Goal: Task Accomplishment & Management: Complete application form

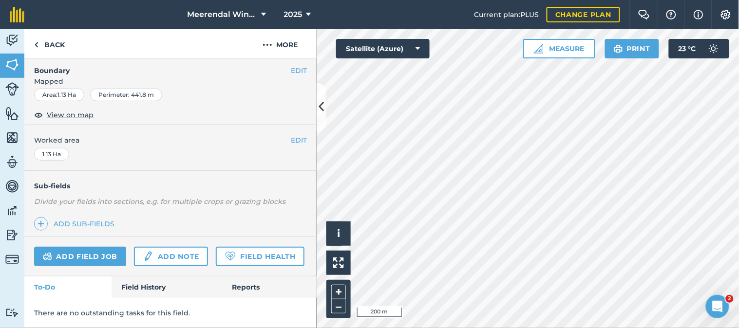
scroll to position [162, 0]
click at [81, 247] on link "Add field job" at bounding box center [80, 256] width 92 height 19
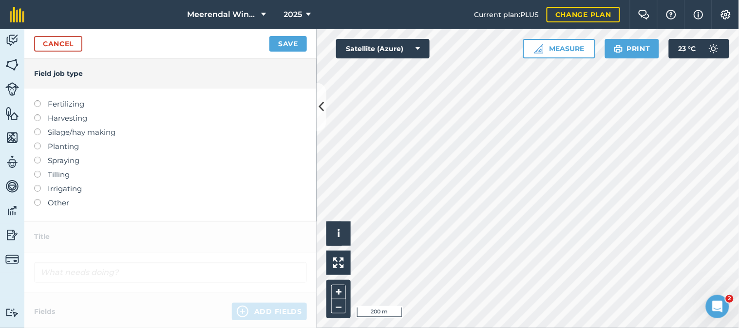
click at [37, 157] on label at bounding box center [41, 157] width 14 height 0
type input "Spraying"
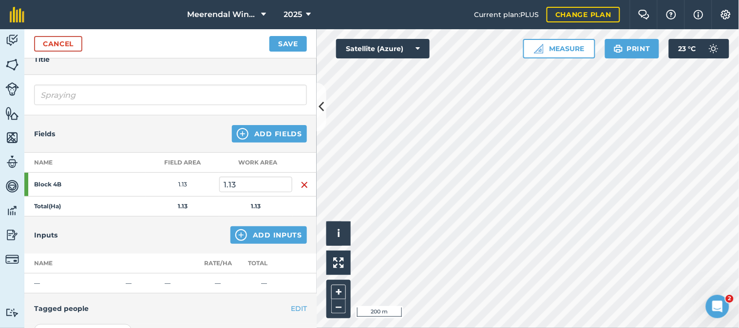
scroll to position [108, 0]
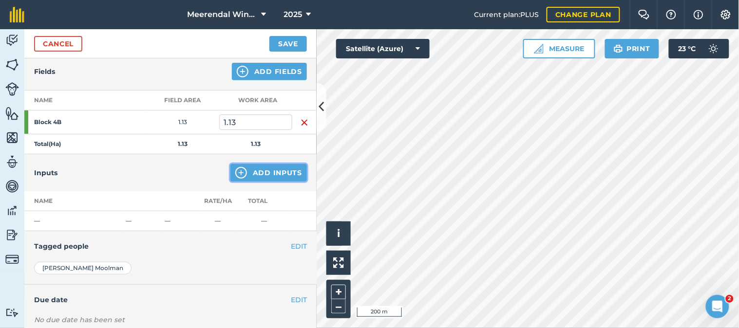
click at [260, 170] on button "Add Inputs" at bounding box center [268, 173] width 76 height 18
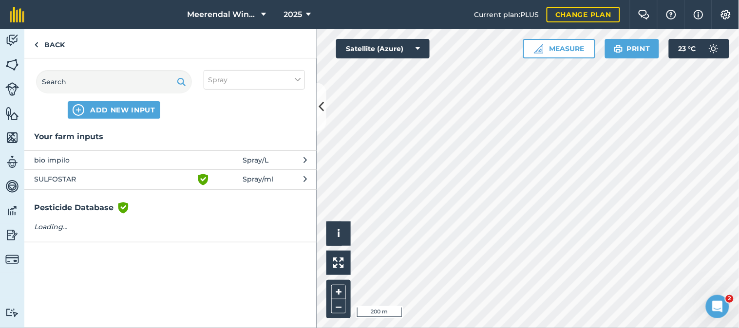
click at [84, 158] on span "bio impilo" at bounding box center [113, 160] width 159 height 11
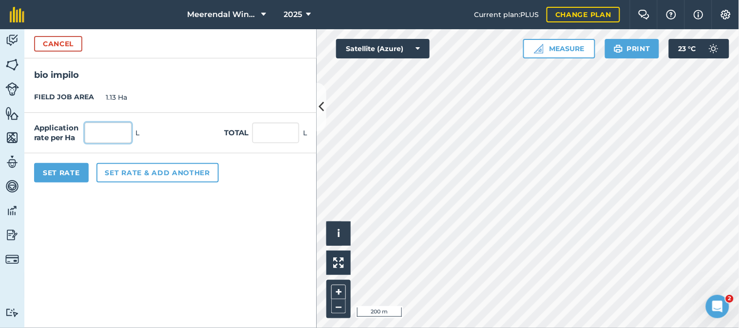
click at [115, 130] on input "text" at bounding box center [108, 133] width 47 height 20
type input "1"
type input "1.13"
click at [59, 168] on button "Set Rate" at bounding box center [61, 172] width 55 height 19
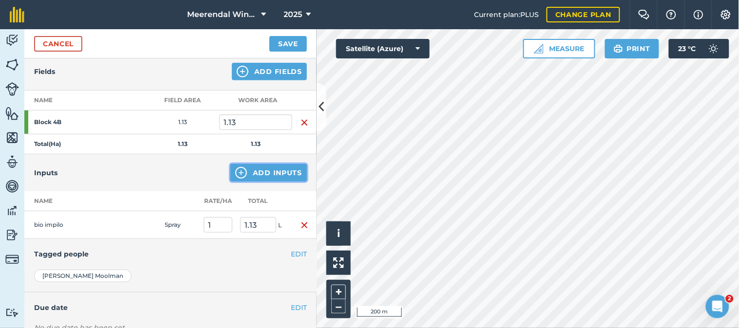
click at [262, 169] on button "Add Inputs" at bounding box center [268, 173] width 76 height 18
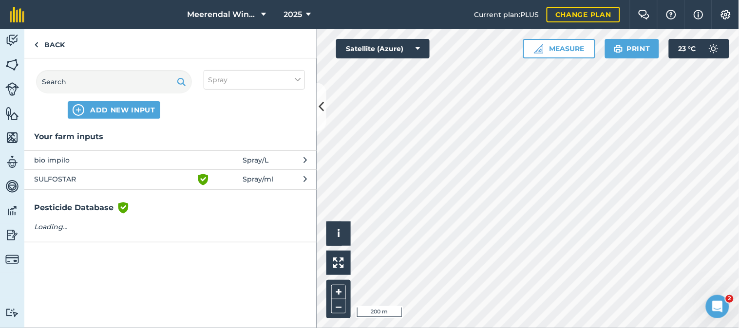
click at [75, 174] on span "SULFOSTAR" at bounding box center [113, 180] width 159 height 12
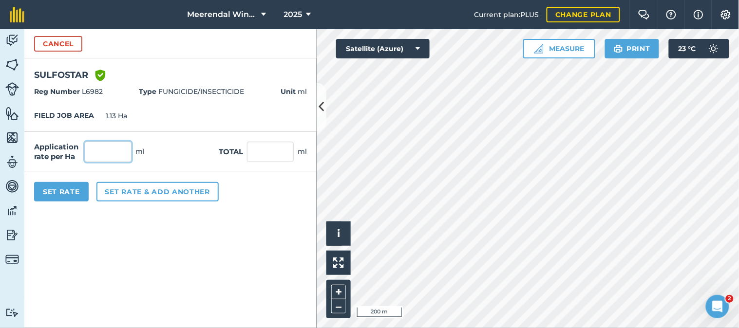
click at [95, 154] on input "text" at bounding box center [108, 152] width 47 height 20
type input "5,000"
type input "5,650"
click at [58, 195] on button "Set Rate" at bounding box center [61, 191] width 55 height 19
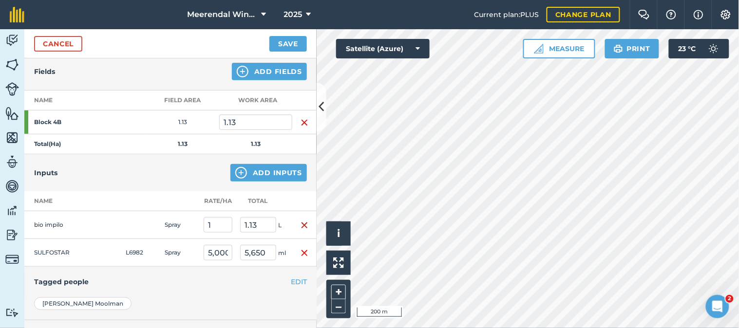
scroll to position [0, 0]
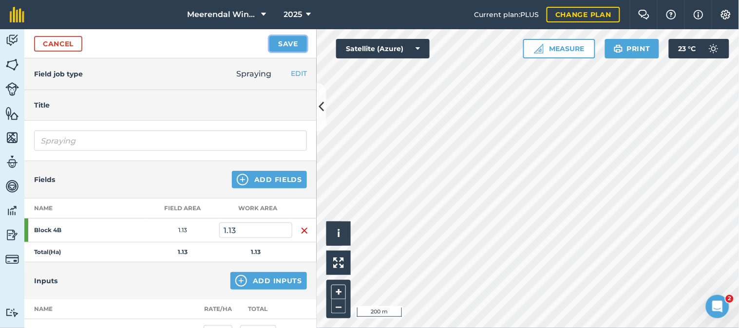
click at [291, 41] on button "Save" at bounding box center [287, 44] width 37 height 16
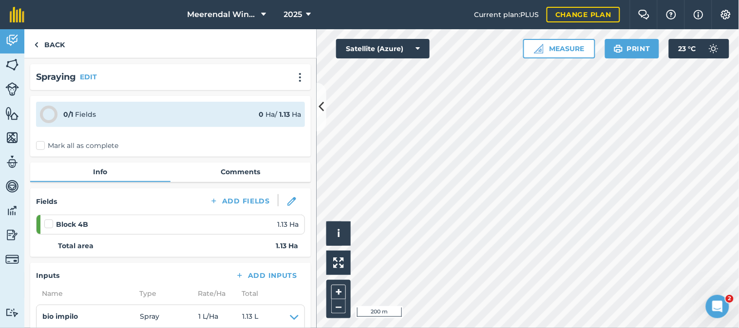
click at [49, 219] on label at bounding box center [50, 219] width 12 height 0
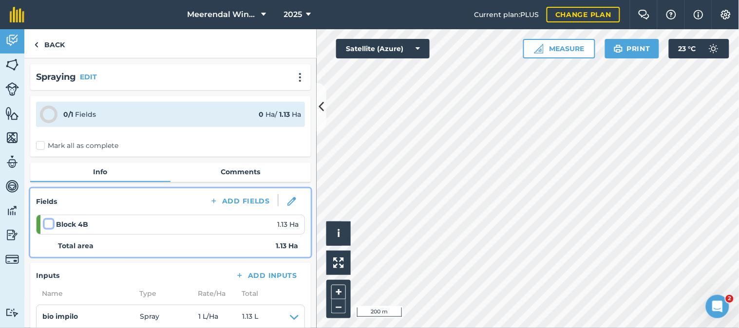
click at [49, 222] on input "checkbox" at bounding box center [47, 222] width 6 height 6
checkbox input "false"
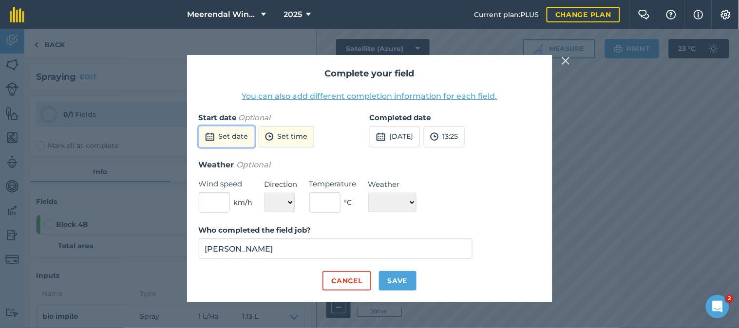
click at [234, 135] on button "Set date" at bounding box center [227, 136] width 56 height 21
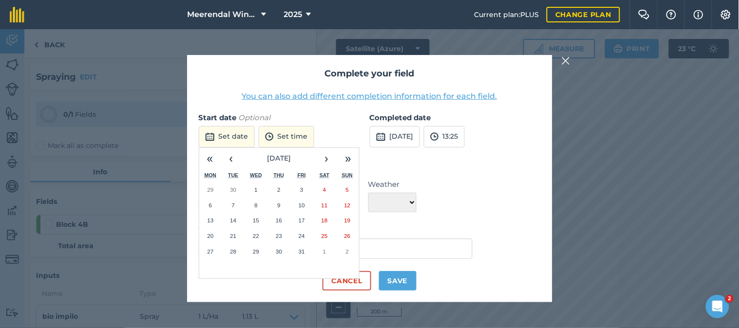
click at [302, 187] on abbr "3" at bounding box center [301, 190] width 3 height 6
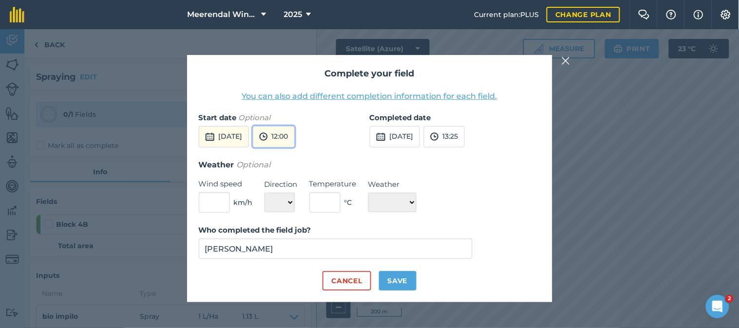
click at [295, 128] on button "12:00" at bounding box center [274, 136] width 42 height 21
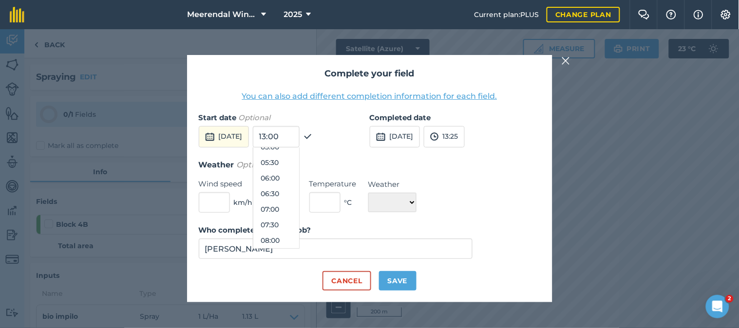
scroll to position [111, 0]
click at [295, 198] on button "05:00" at bounding box center [276, 201] width 46 height 16
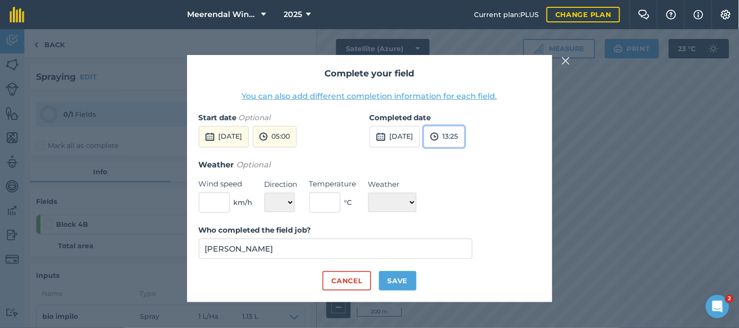
click at [465, 133] on button "13:25" at bounding box center [444, 136] width 41 height 21
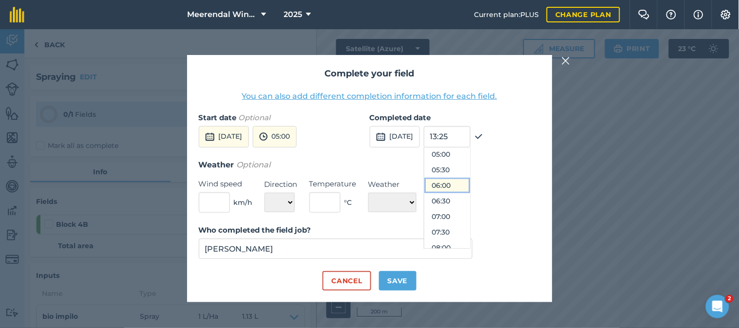
click at [464, 182] on button "06:00" at bounding box center [447, 186] width 46 height 16
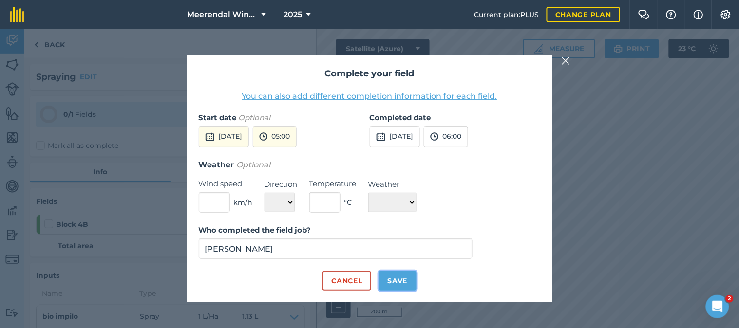
click at [399, 280] on button "Save" at bounding box center [397, 280] width 37 height 19
checkbox input "true"
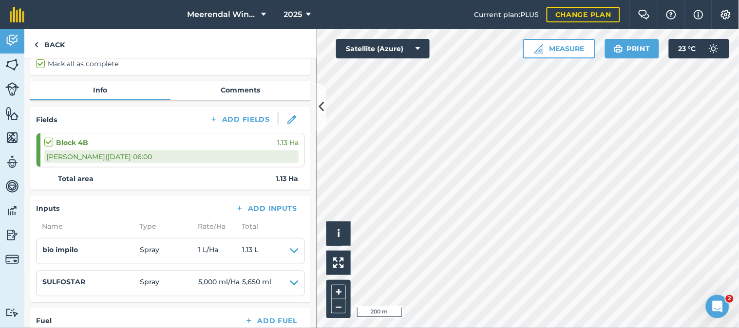
scroll to position [0, 0]
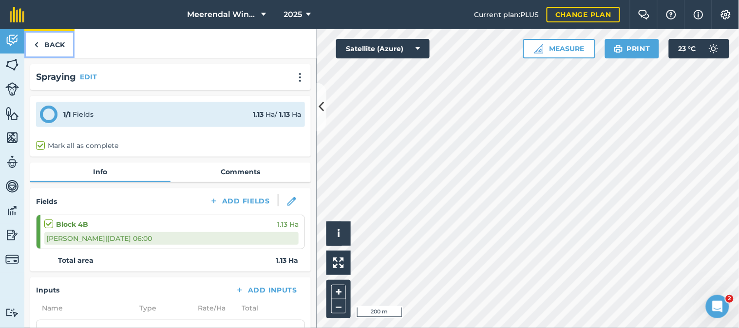
click at [57, 39] on link "Back" at bounding box center [49, 43] width 50 height 29
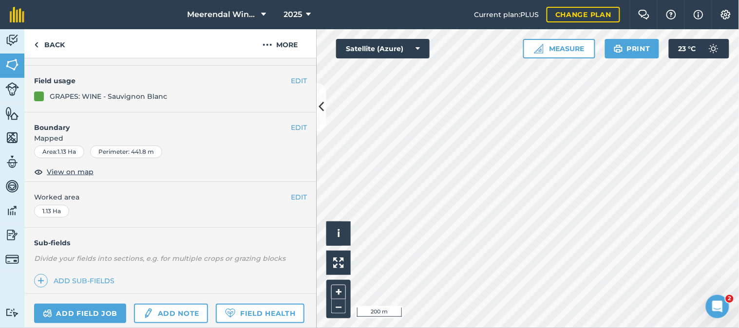
scroll to position [169, 0]
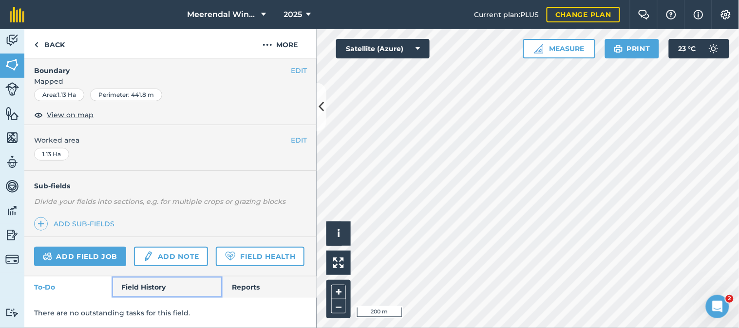
click at [145, 286] on link "Field History" at bounding box center [167, 287] width 111 height 21
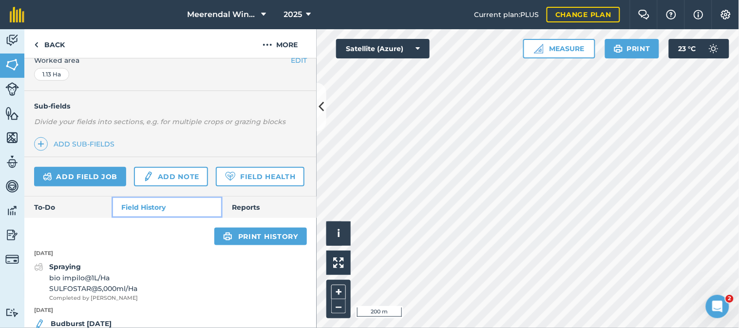
scroll to position [376, 0]
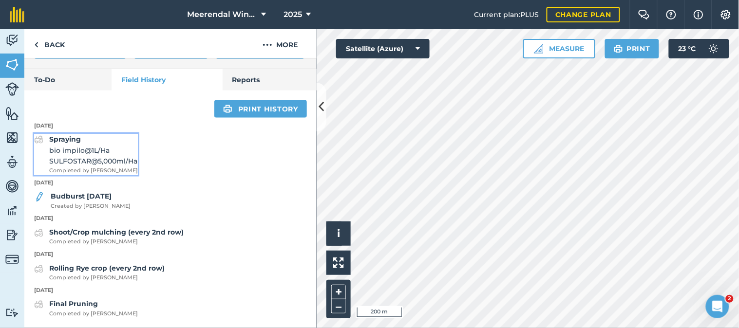
click at [72, 143] on strong "Spraying" at bounding box center [65, 139] width 32 height 9
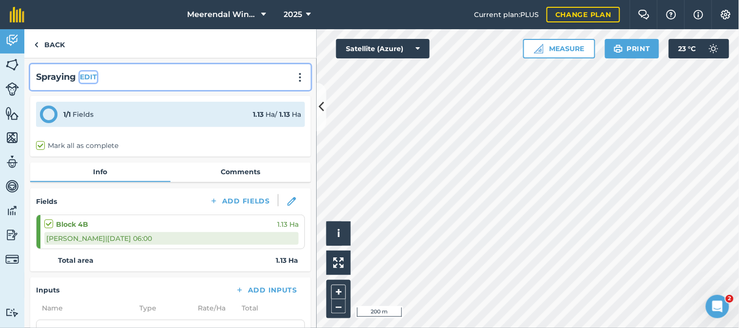
click at [90, 75] on button "EDIT" at bounding box center [88, 77] width 17 height 11
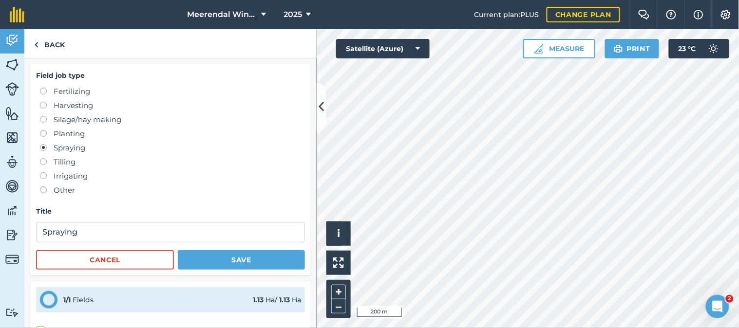
scroll to position [162, 0]
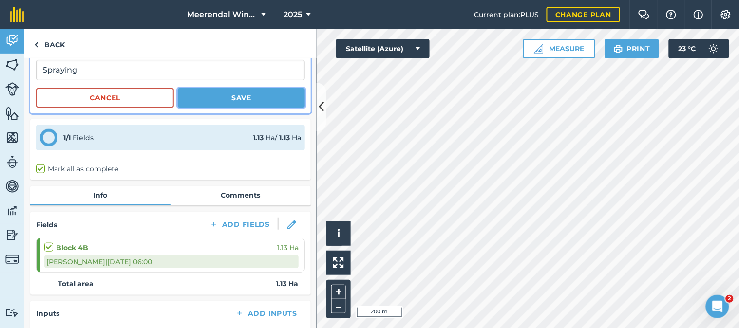
click at [230, 94] on button "Save" at bounding box center [241, 97] width 127 height 19
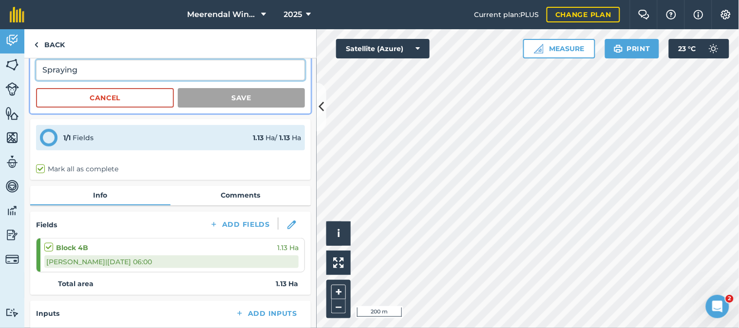
click at [86, 66] on input "Spraying" at bounding box center [170, 70] width 269 height 20
type input "S"
type input "Fungicide"
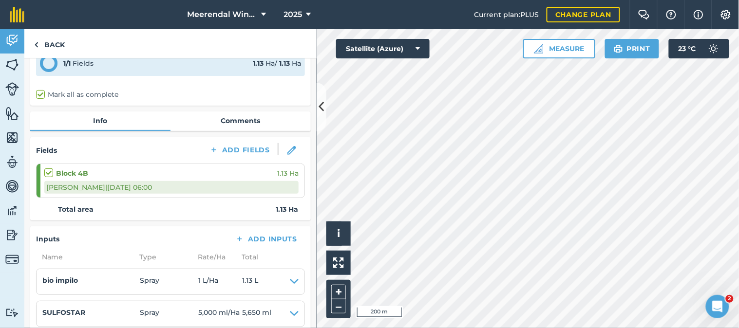
scroll to position [0, 0]
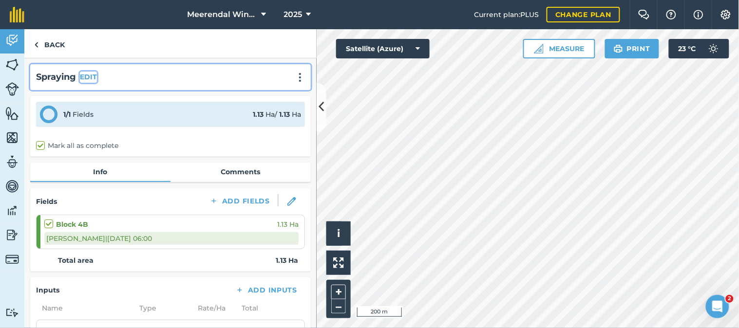
click at [89, 75] on button "EDIT" at bounding box center [88, 77] width 17 height 11
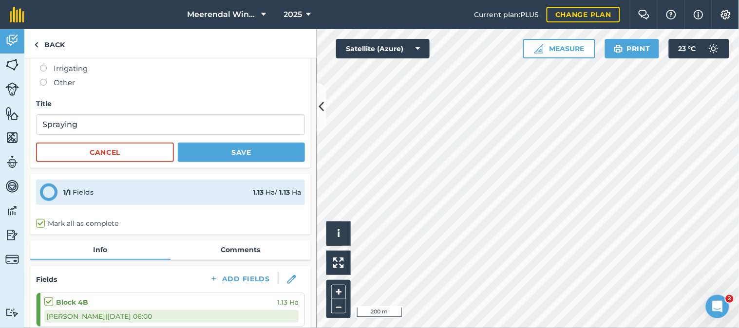
scroll to position [108, 0]
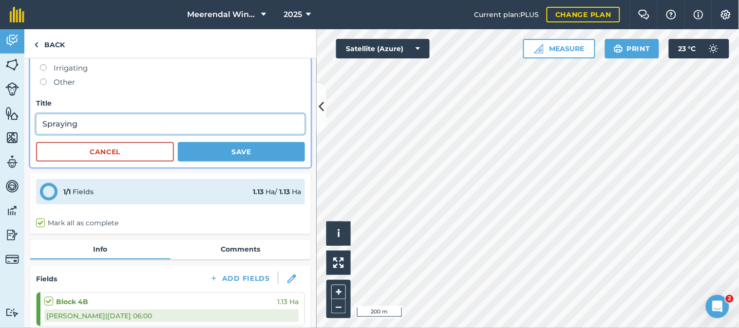
click at [83, 123] on input "Spraying" at bounding box center [170, 124] width 269 height 20
type input "S"
type input "Fungicide spray 1"
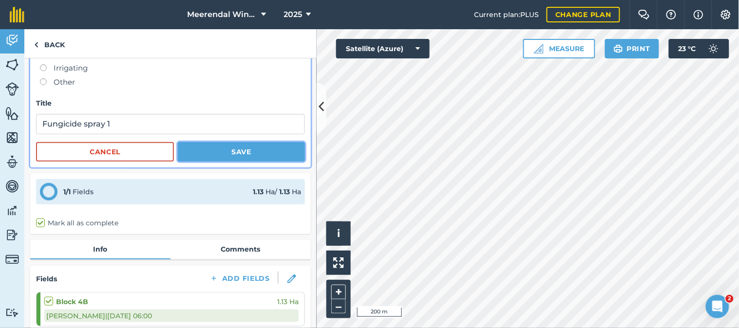
click at [247, 153] on button "Save" at bounding box center [241, 151] width 127 height 19
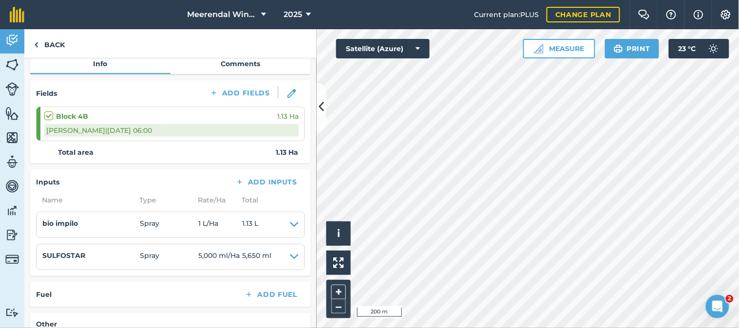
scroll to position [0, 0]
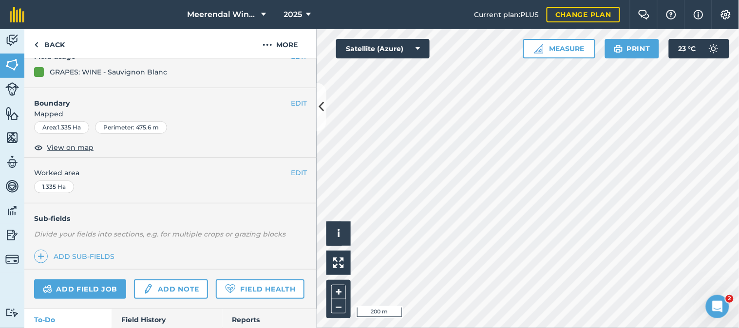
scroll to position [169, 0]
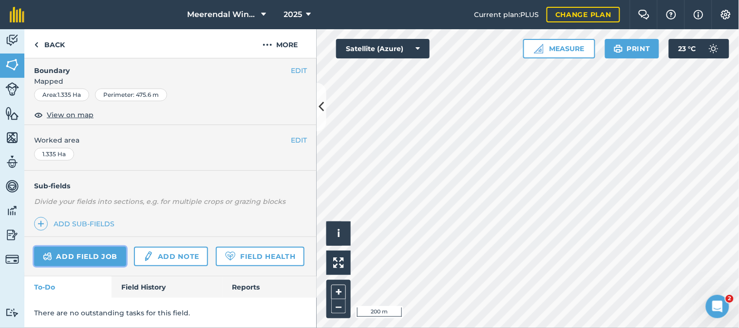
click at [89, 247] on link "Add field job" at bounding box center [80, 256] width 92 height 19
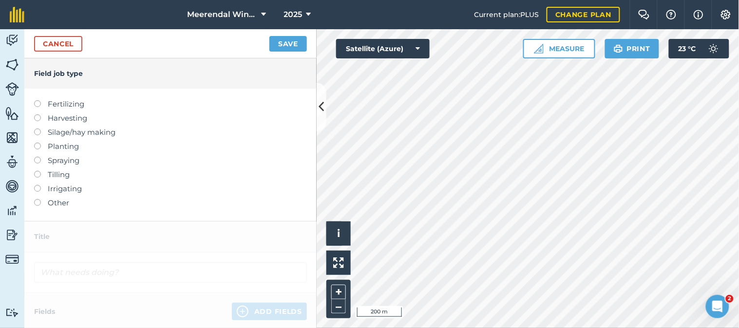
click at [37, 157] on label at bounding box center [41, 157] width 14 height 0
type input "Spraying"
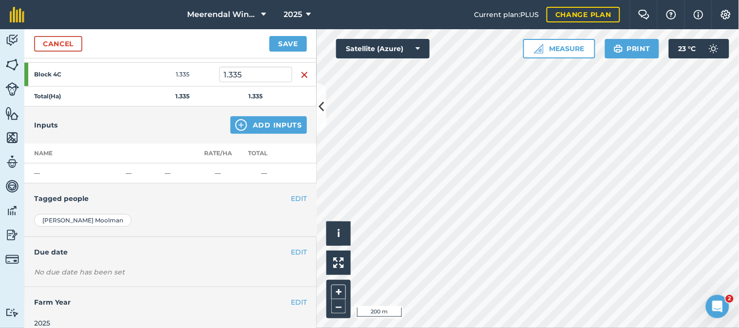
scroll to position [162, 0]
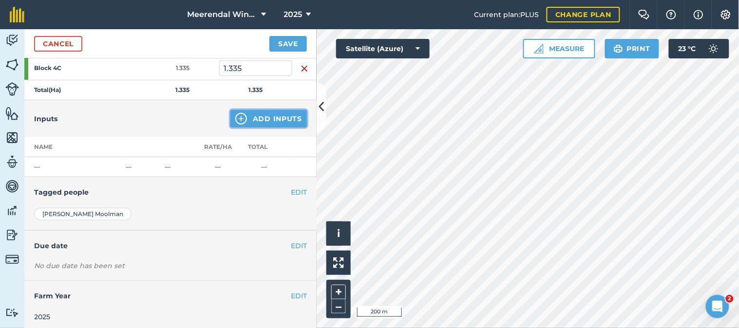
click at [276, 110] on button "Add Inputs" at bounding box center [268, 119] width 76 height 18
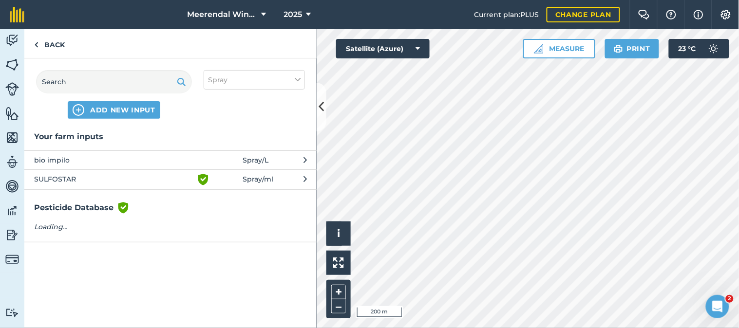
click at [67, 160] on span "bio impilo" at bounding box center [113, 160] width 159 height 11
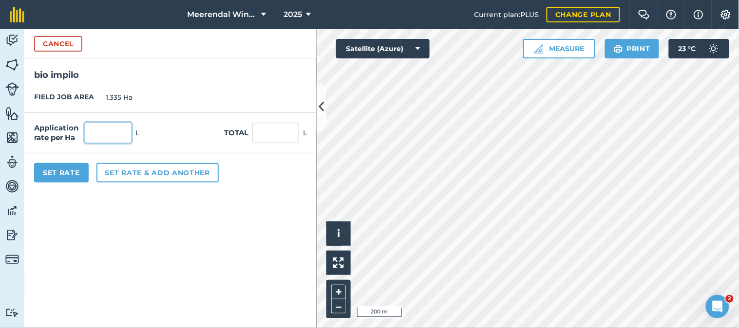
click at [108, 130] on input "text" at bounding box center [108, 133] width 47 height 20
type input "1"
type input "1.335"
click at [66, 165] on button "Set Rate" at bounding box center [61, 172] width 55 height 19
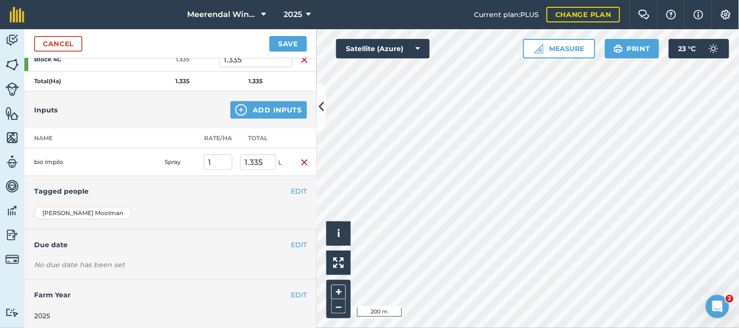
scroll to position [173, 0]
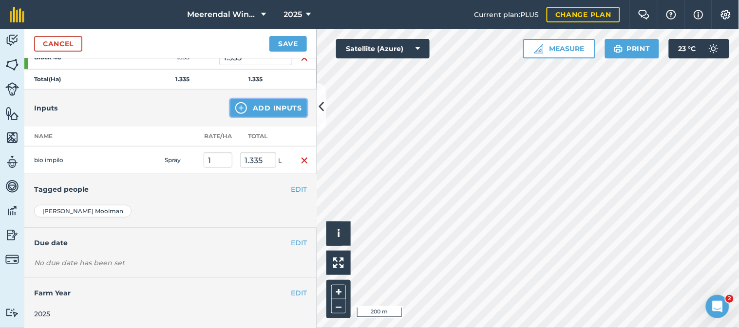
click at [264, 104] on button "Add Inputs" at bounding box center [268, 108] width 76 height 18
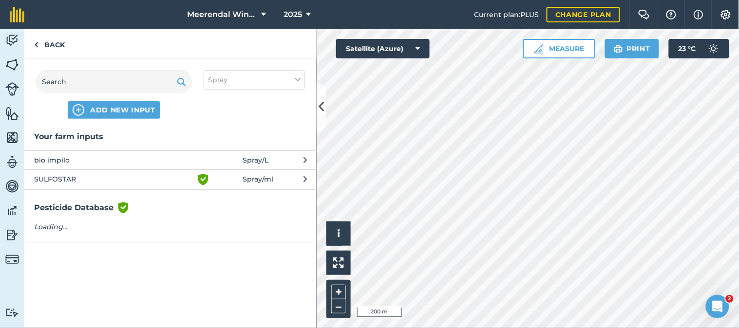
click at [73, 175] on span "SULFOSTAR" at bounding box center [113, 180] width 159 height 12
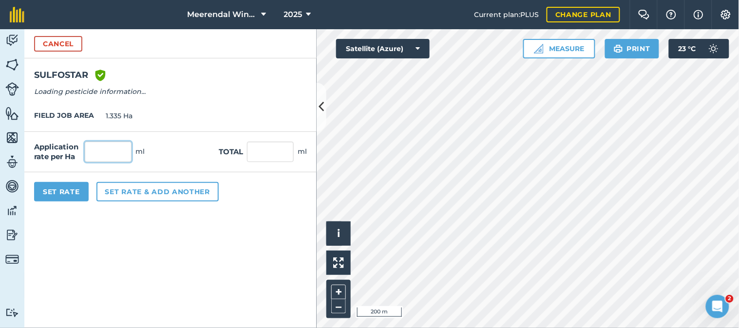
click at [108, 153] on input "text" at bounding box center [108, 152] width 47 height 20
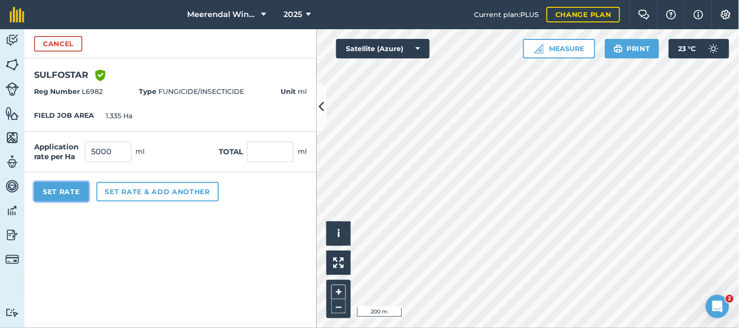
type input "5,000"
type input "6,675"
click at [63, 189] on button "Set Rate" at bounding box center [61, 191] width 55 height 19
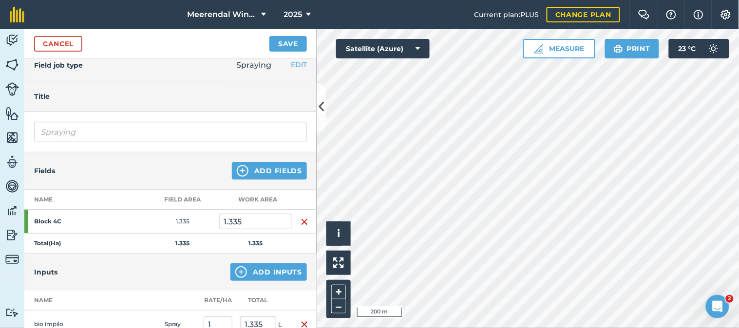
scroll to position [0, 0]
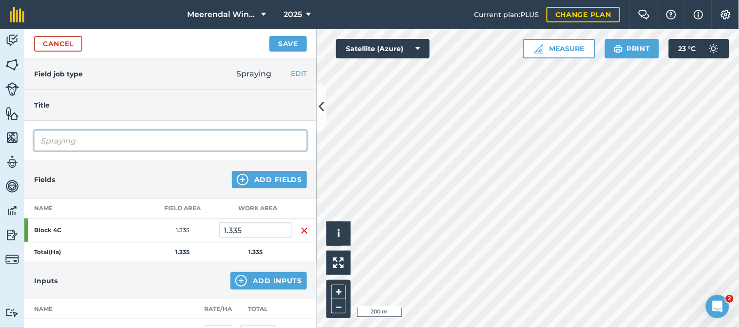
click at [97, 140] on input "Spraying" at bounding box center [170, 141] width 273 height 20
type input "S"
type input "Fungicide spray 1"
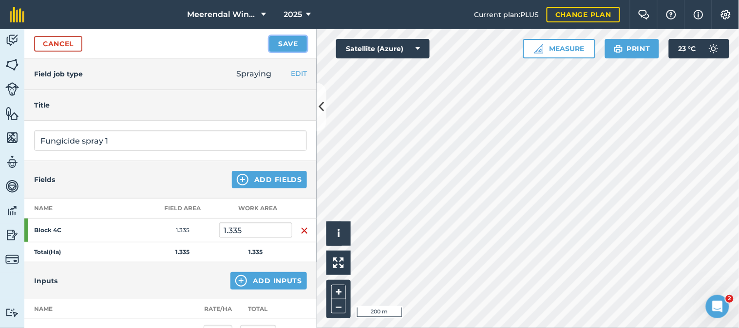
click at [290, 40] on button "Save" at bounding box center [287, 44] width 37 height 16
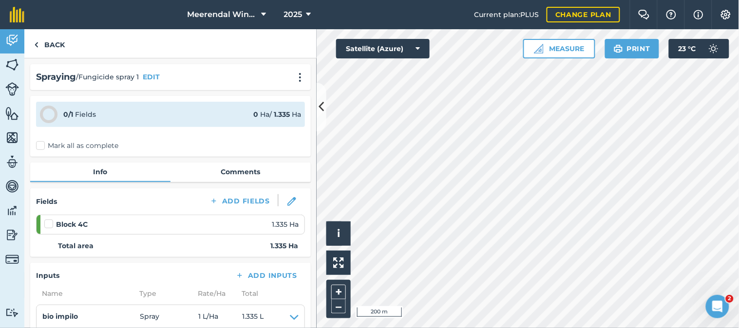
click at [48, 219] on label at bounding box center [50, 219] width 12 height 0
click at [48, 222] on input "checkbox" at bounding box center [47, 222] width 6 height 6
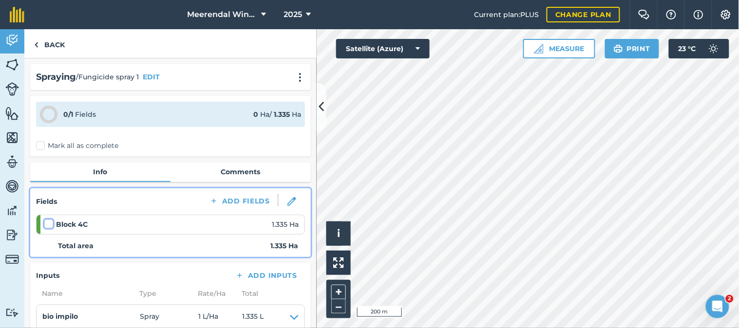
checkbox input "false"
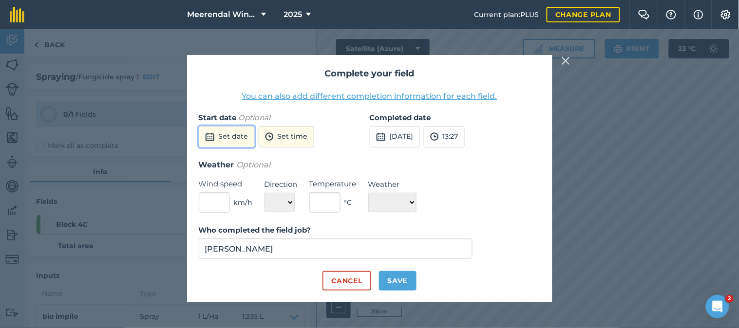
click at [223, 136] on button "Set date" at bounding box center [227, 136] width 56 height 21
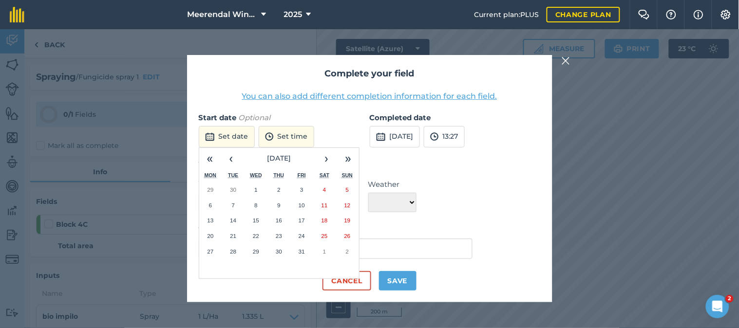
click at [302, 187] on abbr "3" at bounding box center [301, 190] width 3 height 6
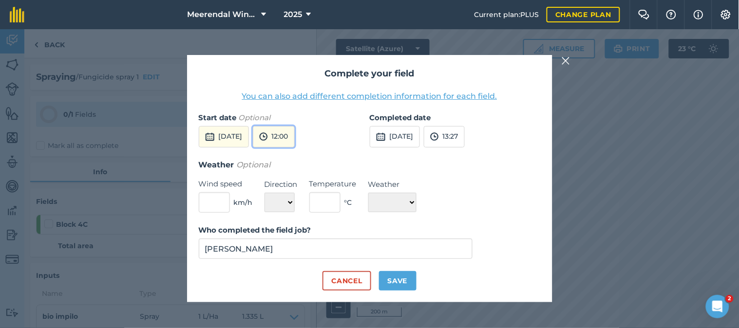
click at [294, 137] on button "12:00" at bounding box center [274, 136] width 42 height 21
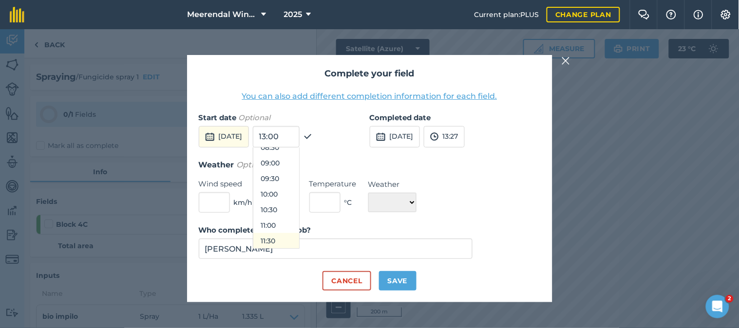
scroll to position [219, 0]
click at [291, 153] on button "07:00" at bounding box center [276, 155] width 46 height 16
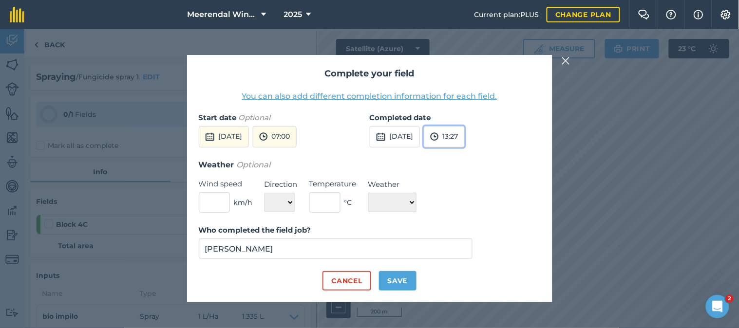
click at [465, 134] on button "13:27" at bounding box center [444, 136] width 41 height 21
click at [466, 193] on button "08:00" at bounding box center [447, 194] width 46 height 16
click at [395, 280] on button "Save" at bounding box center [397, 280] width 37 height 19
checkbox input "true"
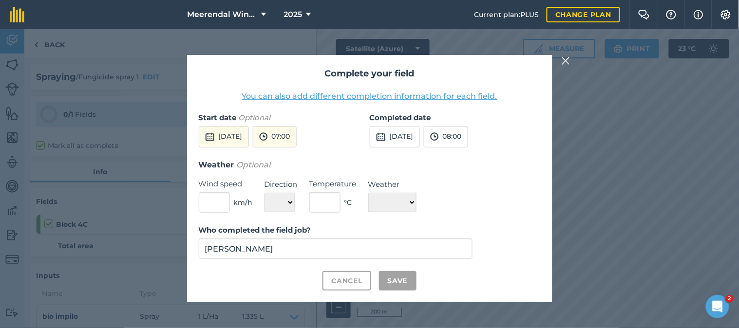
checkbox input "true"
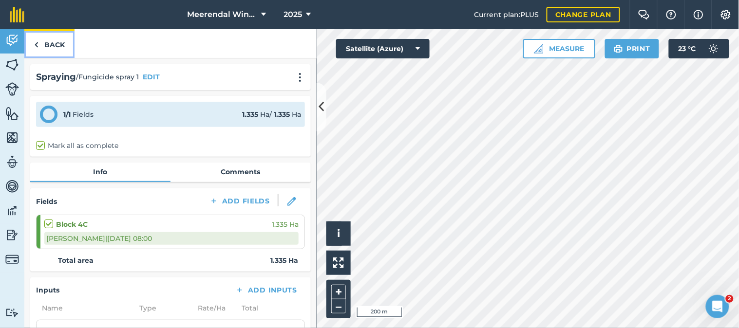
click at [54, 43] on link "Back" at bounding box center [49, 43] width 50 height 29
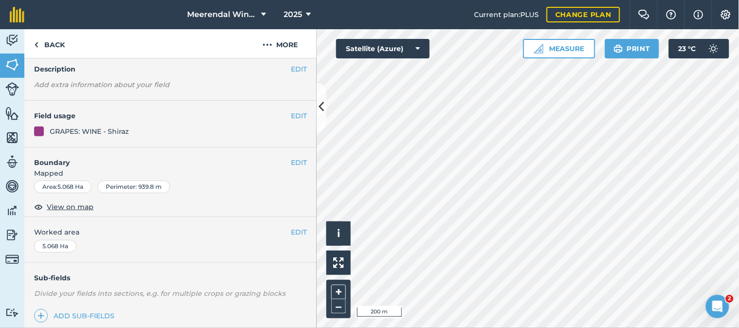
scroll to position [169, 0]
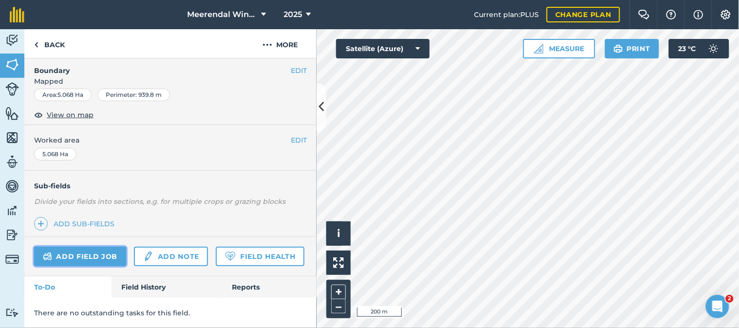
click at [81, 247] on link "Add field job" at bounding box center [80, 256] width 92 height 19
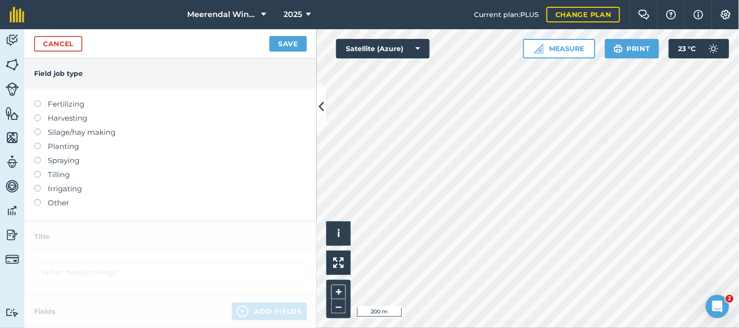
click at [37, 157] on label at bounding box center [41, 157] width 14 height 0
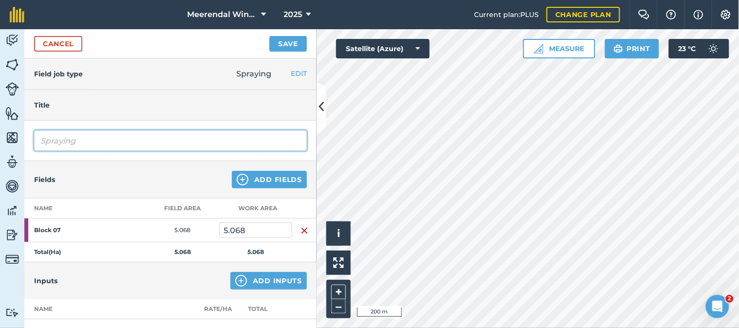
click at [67, 143] on input "Spraying" at bounding box center [170, 141] width 273 height 20
type input "g"
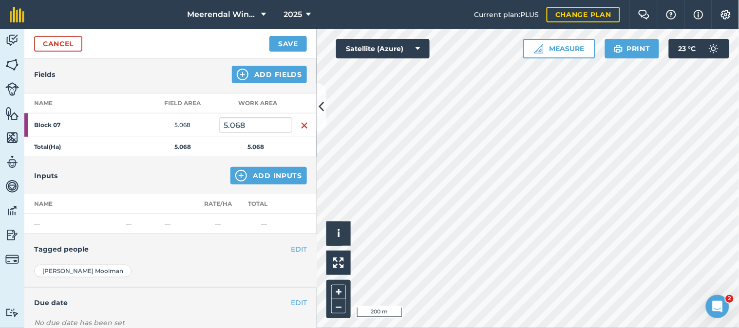
scroll to position [108, 0]
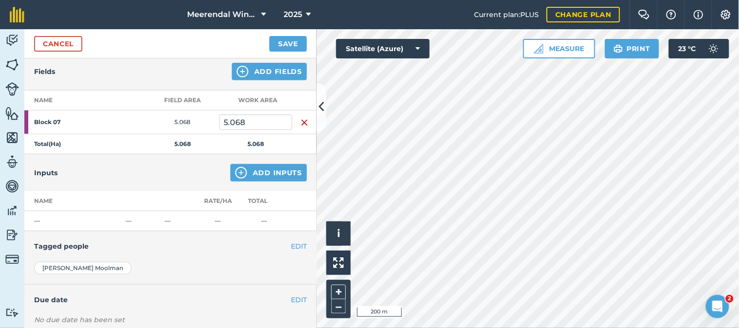
type input "Fungicide spray 1"
click at [265, 172] on button "Add Inputs" at bounding box center [268, 173] width 76 height 18
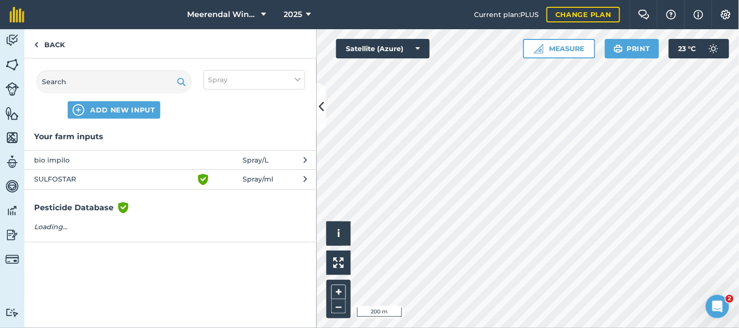
click at [82, 160] on span "bio impilo" at bounding box center [113, 160] width 159 height 11
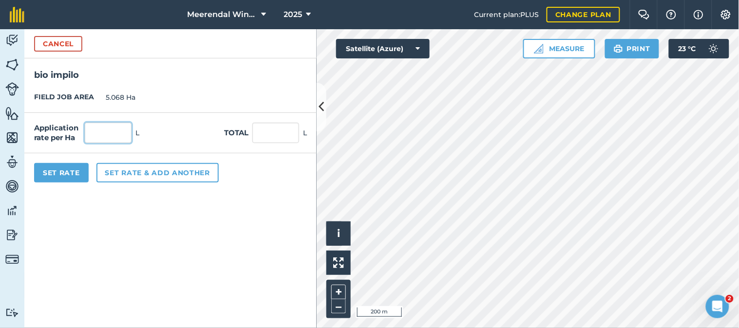
click at [106, 137] on input "text" at bounding box center [108, 133] width 47 height 20
type input "1"
type input "5.068"
click at [65, 174] on button "Set Rate" at bounding box center [61, 172] width 55 height 19
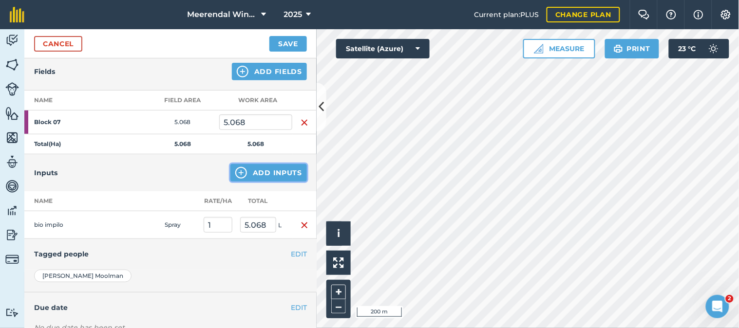
click at [262, 168] on button "Add Inputs" at bounding box center [268, 173] width 76 height 18
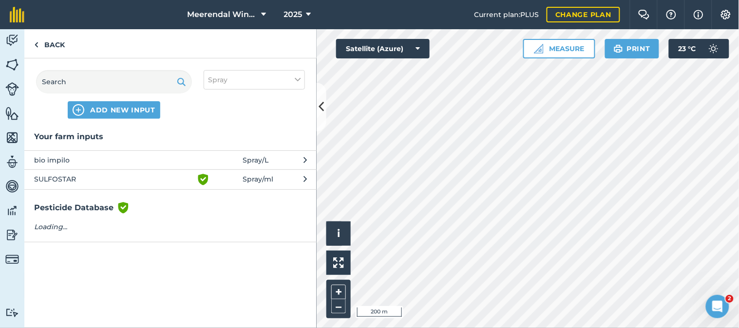
click at [61, 174] on span "SULFOSTAR" at bounding box center [113, 180] width 159 height 12
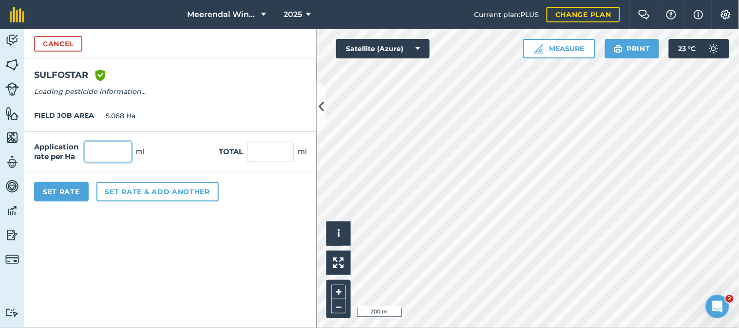
click at [98, 150] on input "text" at bounding box center [108, 152] width 47 height 20
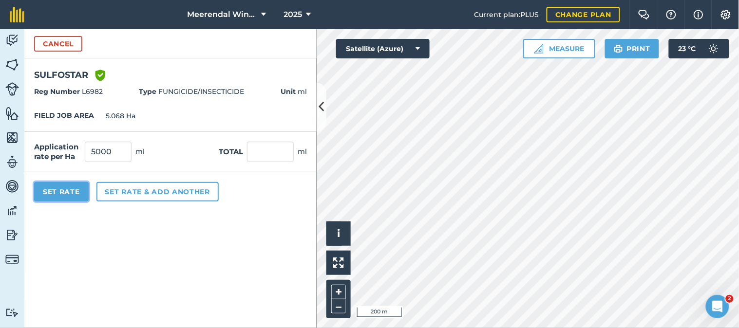
type input "5,000"
type input "25,340"
click at [64, 189] on button "Set Rate" at bounding box center [61, 191] width 55 height 19
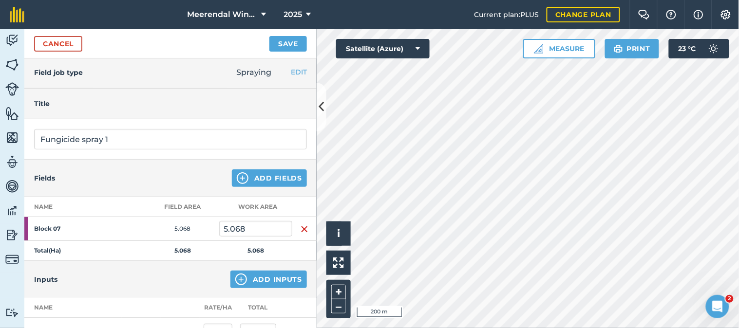
scroll to position [0, 0]
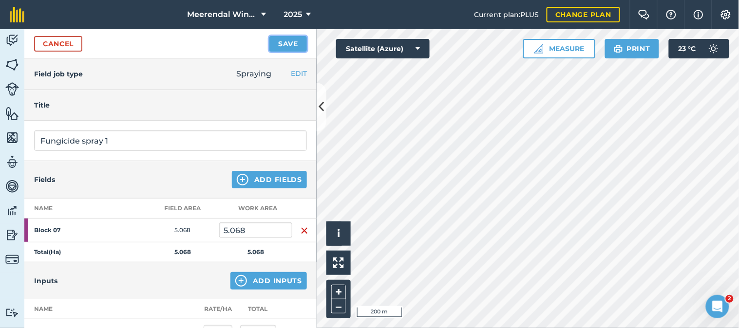
click at [290, 43] on button "Save" at bounding box center [287, 44] width 37 height 16
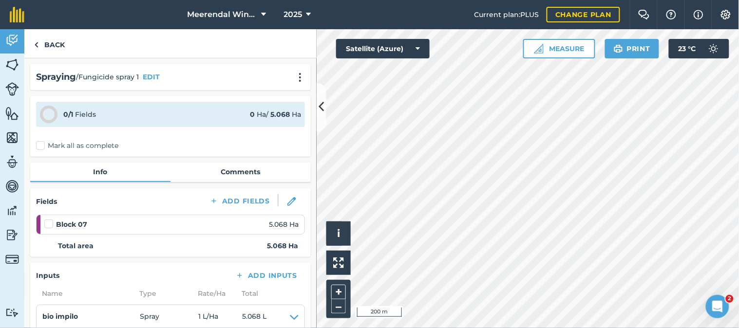
click at [50, 219] on label at bounding box center [50, 219] width 12 height 0
click at [50, 224] on input "checkbox" at bounding box center [47, 222] width 6 height 6
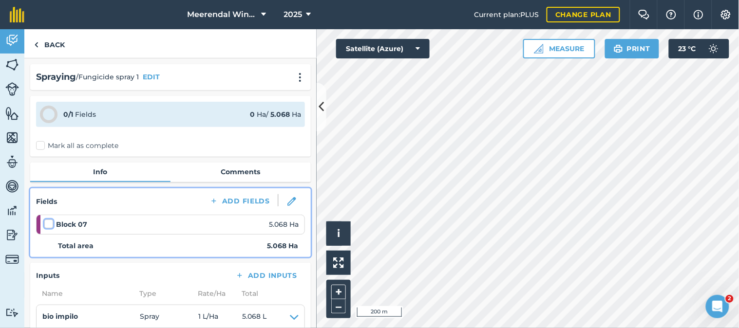
checkbox input "false"
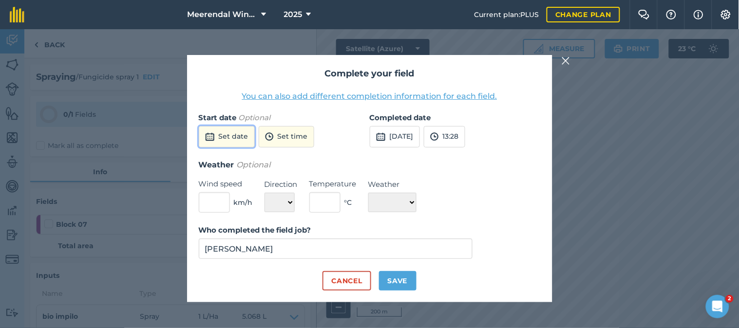
click at [244, 131] on button "Set date" at bounding box center [227, 136] width 56 height 21
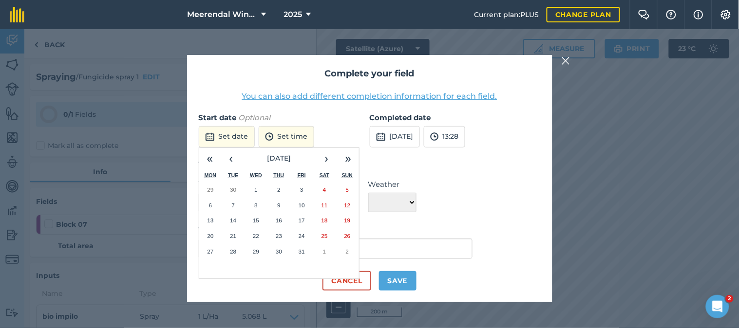
click at [303, 187] on abbr "3" at bounding box center [301, 190] width 3 height 6
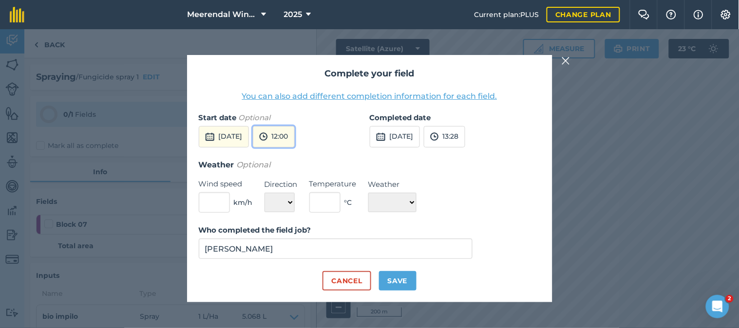
click at [295, 135] on button "12:00" at bounding box center [274, 136] width 42 height 21
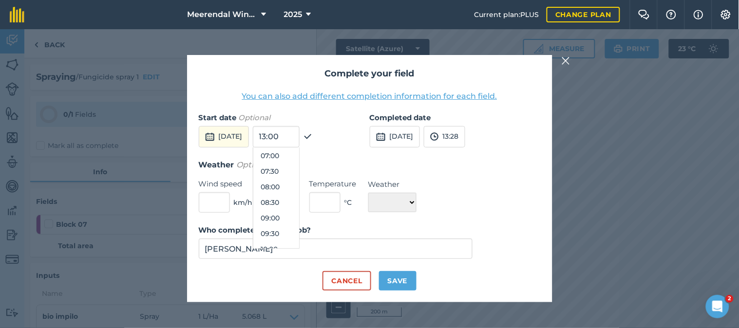
scroll to position [219, 0]
click at [294, 215] on button "09:00" at bounding box center [276, 217] width 46 height 16
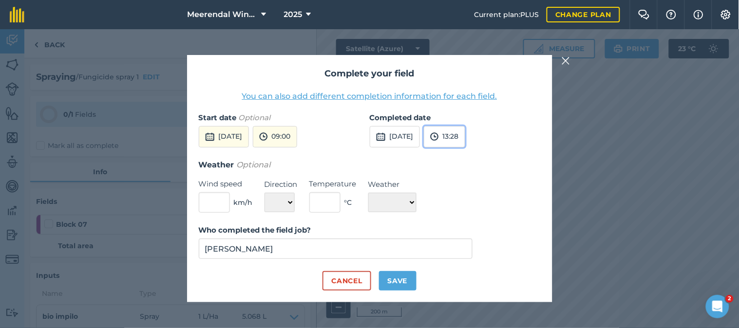
click at [465, 133] on button "13:28" at bounding box center [444, 136] width 41 height 21
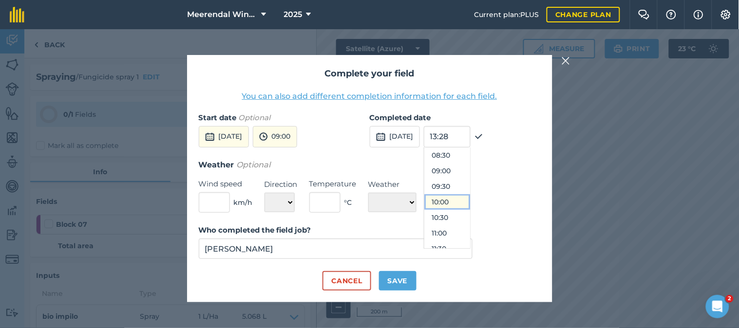
click at [464, 201] on button "10:00" at bounding box center [447, 202] width 46 height 16
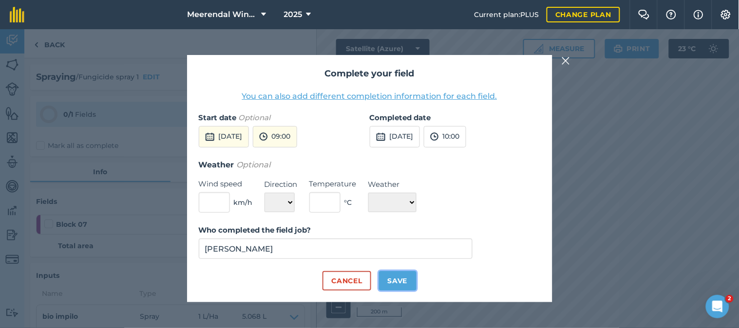
click at [397, 277] on button "Save" at bounding box center [397, 280] width 37 height 19
checkbox input "true"
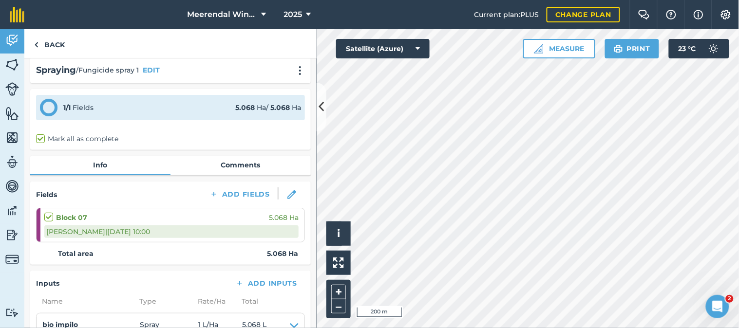
scroll to position [0, 0]
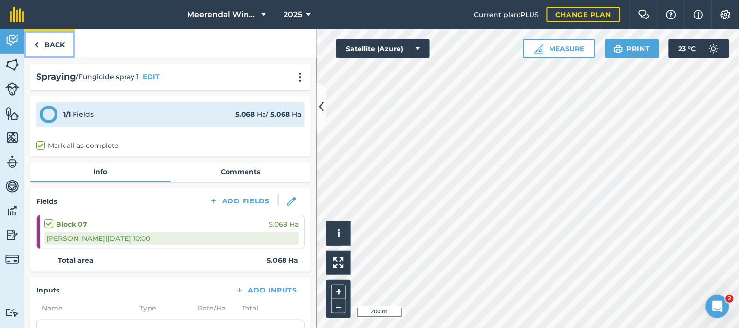
click at [54, 42] on link "Back" at bounding box center [49, 43] width 50 height 29
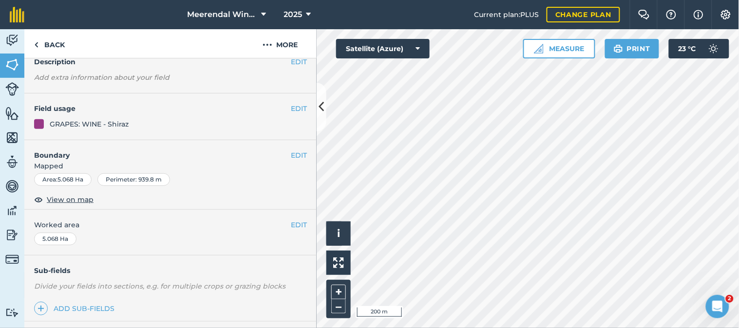
scroll to position [169, 0]
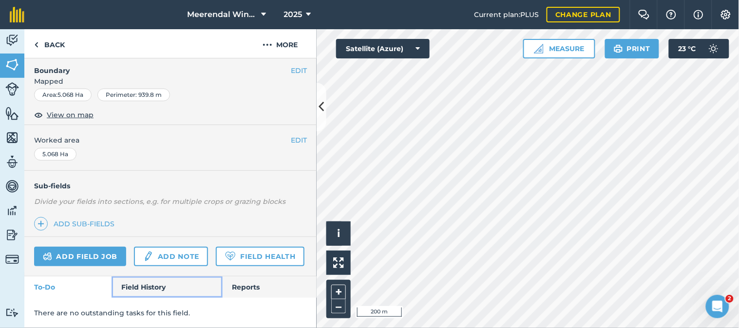
click at [142, 286] on link "Field History" at bounding box center [167, 287] width 111 height 21
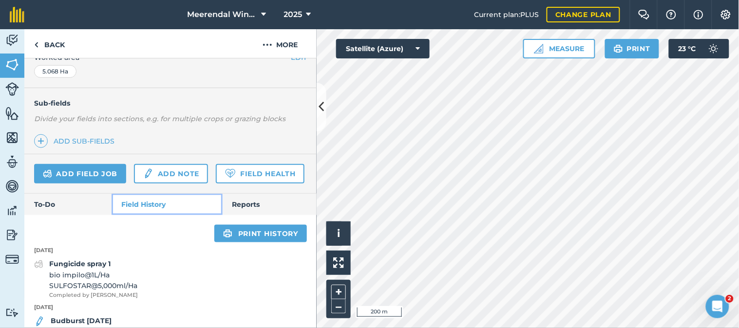
scroll to position [206, 0]
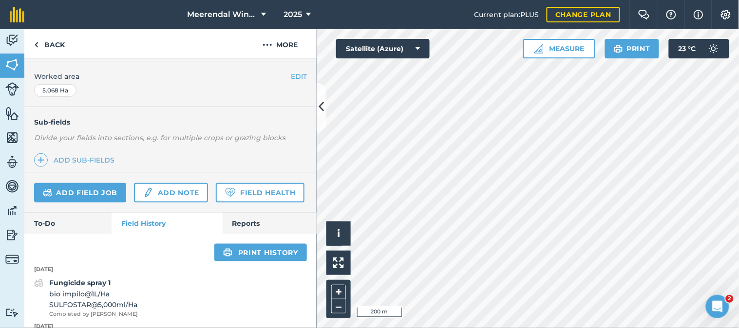
scroll to position [178, 0]
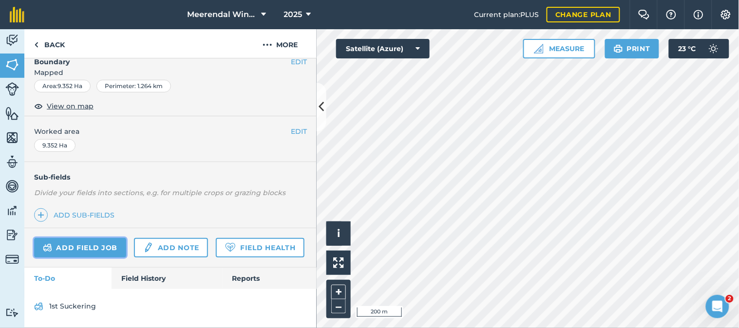
click at [84, 238] on link "Add field job" at bounding box center [80, 247] width 92 height 19
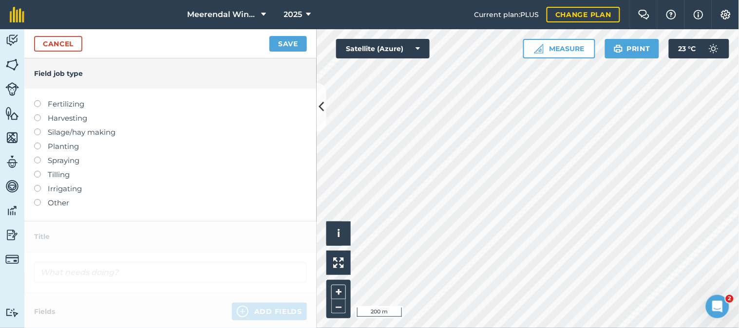
click at [35, 199] on label at bounding box center [41, 199] width 14 height 0
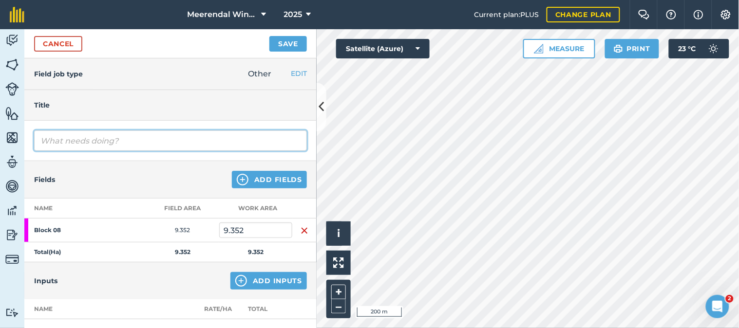
click at [63, 140] on input "text" at bounding box center [170, 141] width 273 height 20
type input "Contractors stabbed down under vine growth"
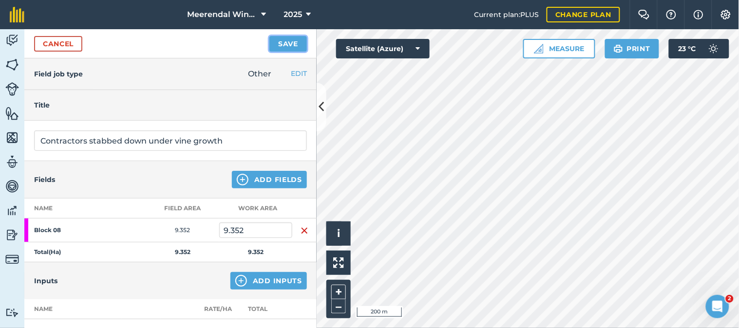
click at [286, 41] on button "Save" at bounding box center [287, 44] width 37 height 16
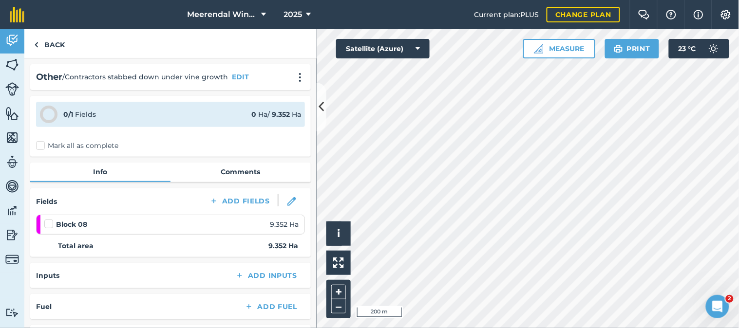
click at [47, 219] on label at bounding box center [50, 219] width 12 height 0
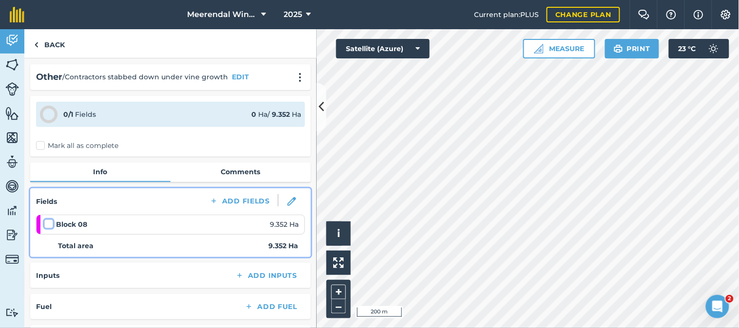
click at [47, 222] on input "checkbox" at bounding box center [47, 222] width 6 height 6
checkbox input "false"
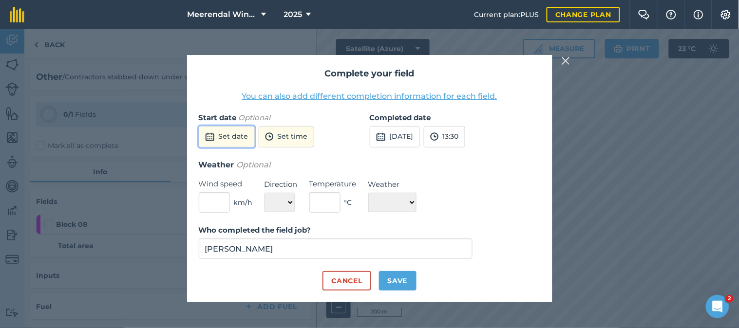
click at [237, 137] on button "Set date" at bounding box center [227, 136] width 56 height 21
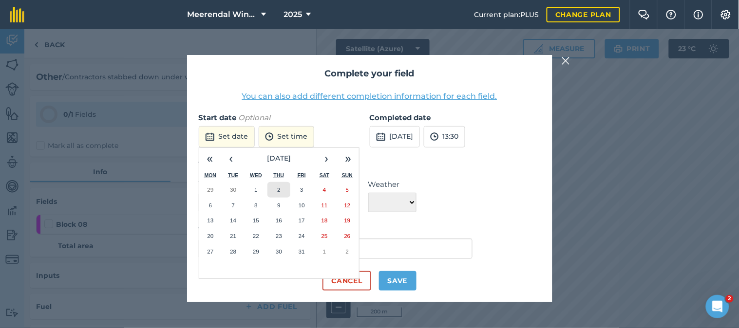
click at [279, 187] on abbr "2" at bounding box center [278, 190] width 3 height 6
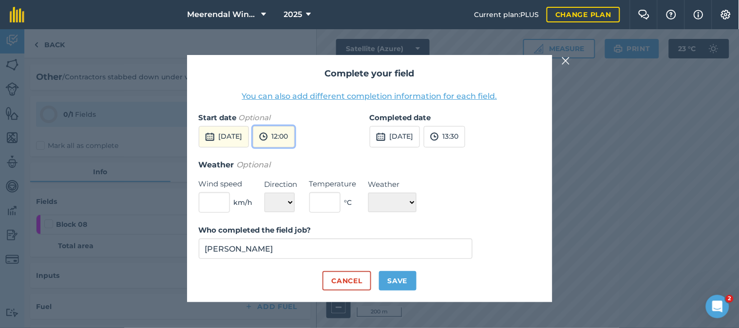
click at [295, 137] on button "12:00" at bounding box center [274, 136] width 42 height 21
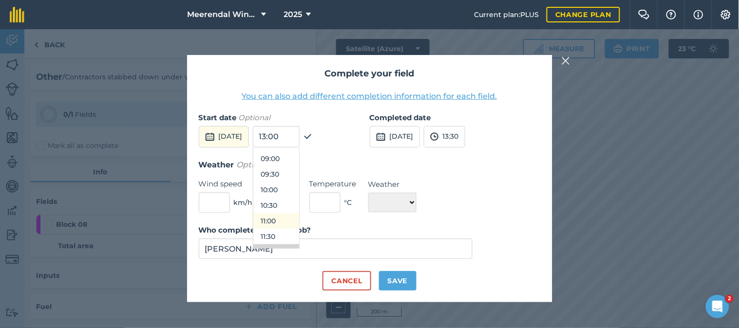
scroll to position [219, 0]
click at [296, 184] on button "08:00" at bounding box center [276, 186] width 46 height 16
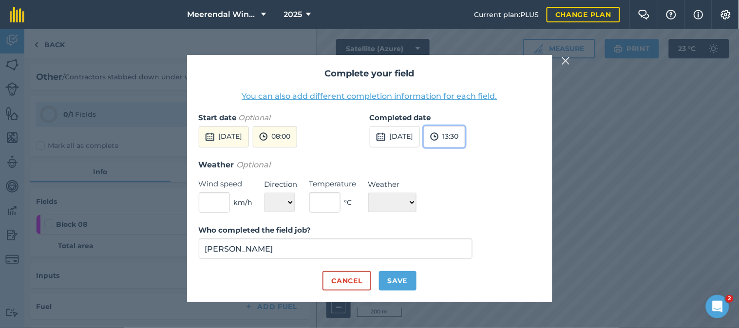
click at [465, 134] on button "13:30" at bounding box center [444, 136] width 41 height 21
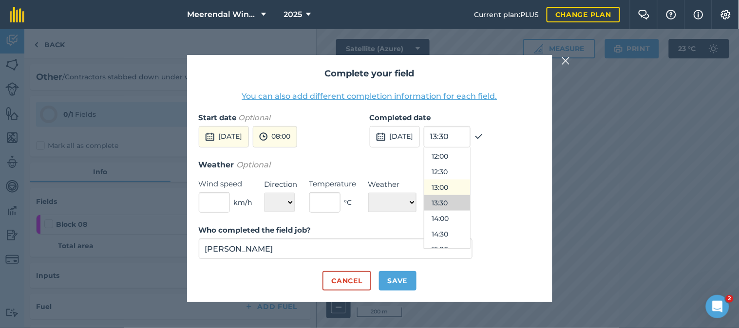
scroll to position [319, 0]
click at [463, 193] on button "11:30" at bounding box center [447, 195] width 46 height 16
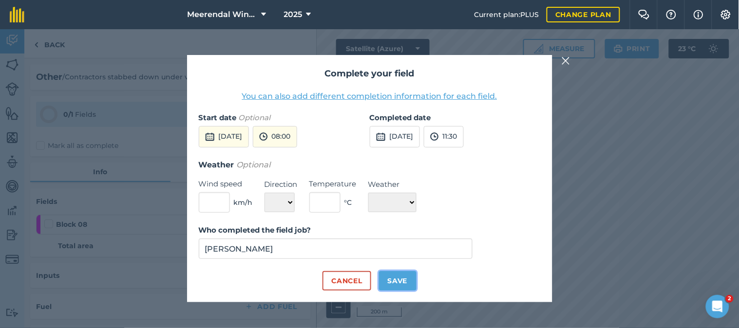
click at [397, 280] on button "Save" at bounding box center [397, 280] width 37 height 19
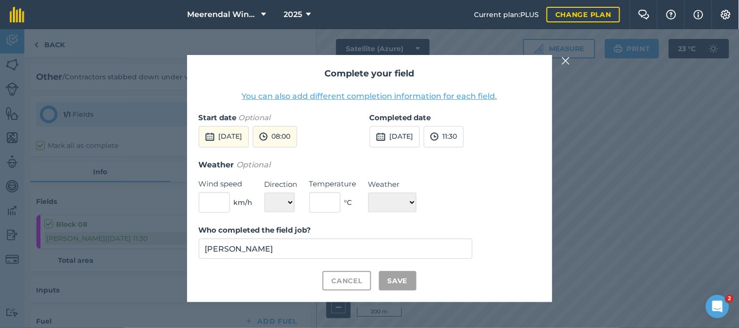
checkbox input "true"
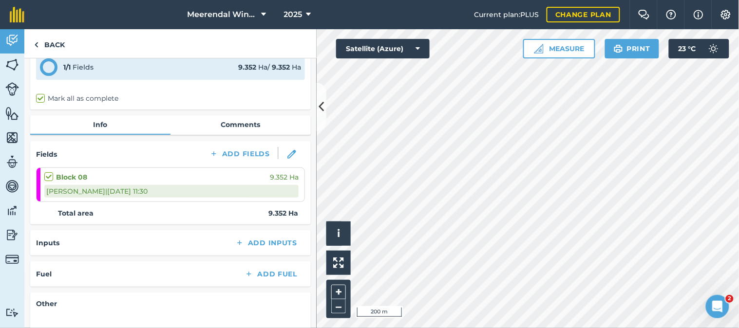
scroll to position [0, 0]
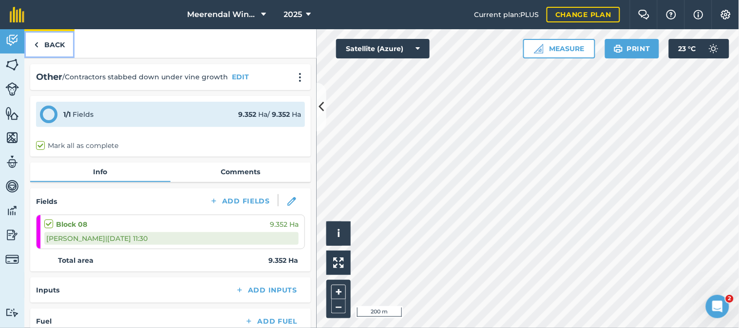
click at [48, 40] on link "Back" at bounding box center [49, 43] width 50 height 29
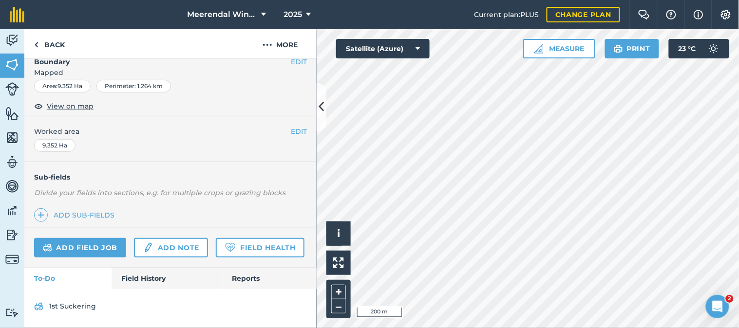
scroll to position [178, 0]
click at [142, 277] on link "Field History" at bounding box center [167, 278] width 111 height 21
